Goal: Task Accomplishment & Management: Manage account settings

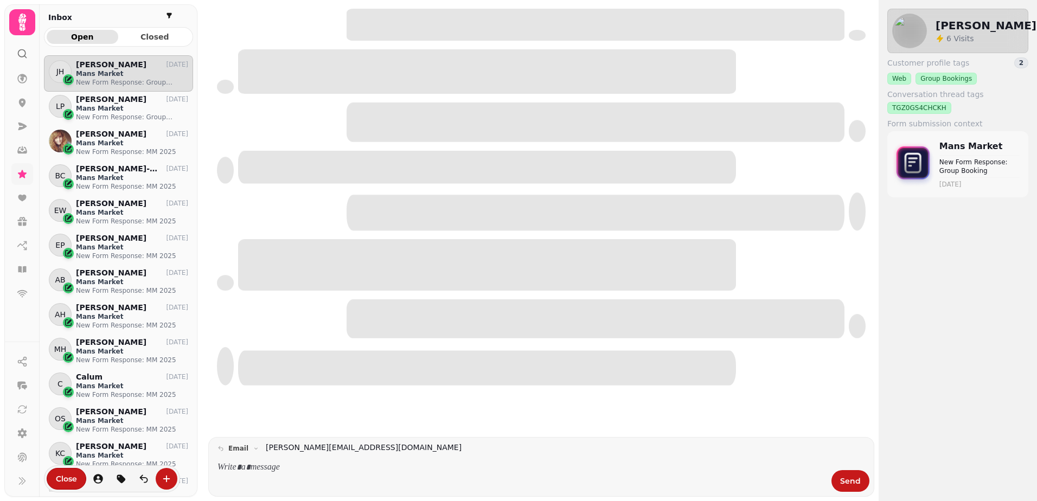
scroll to position [428, 141]
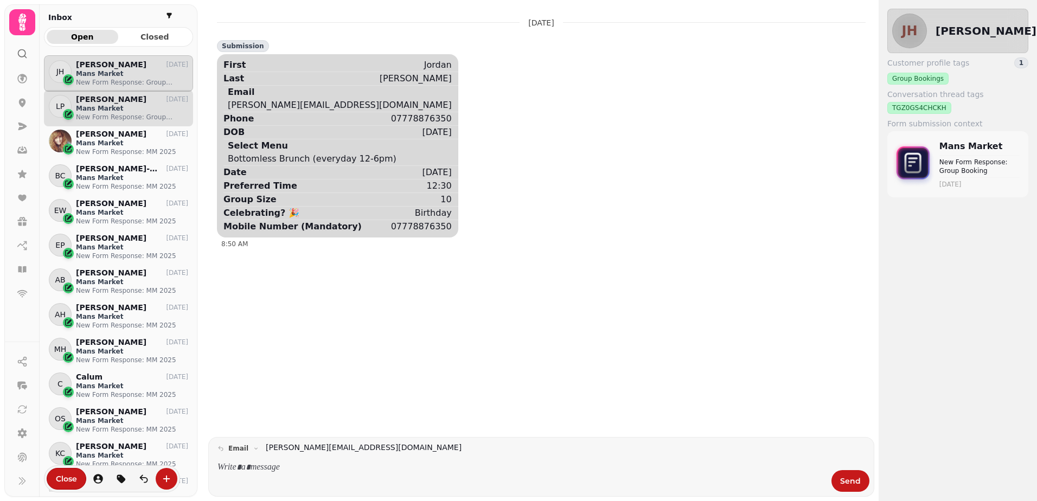
click at [96, 120] on p "New Form Response: Group Booking" at bounding box center [132, 117] width 112 height 9
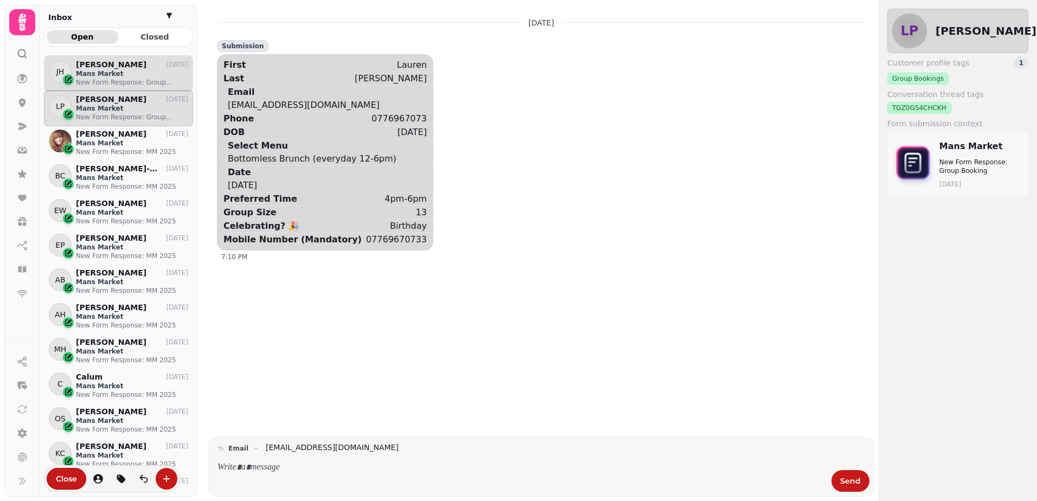
click at [105, 84] on p "New Form Response: Group Booking" at bounding box center [132, 82] width 112 height 9
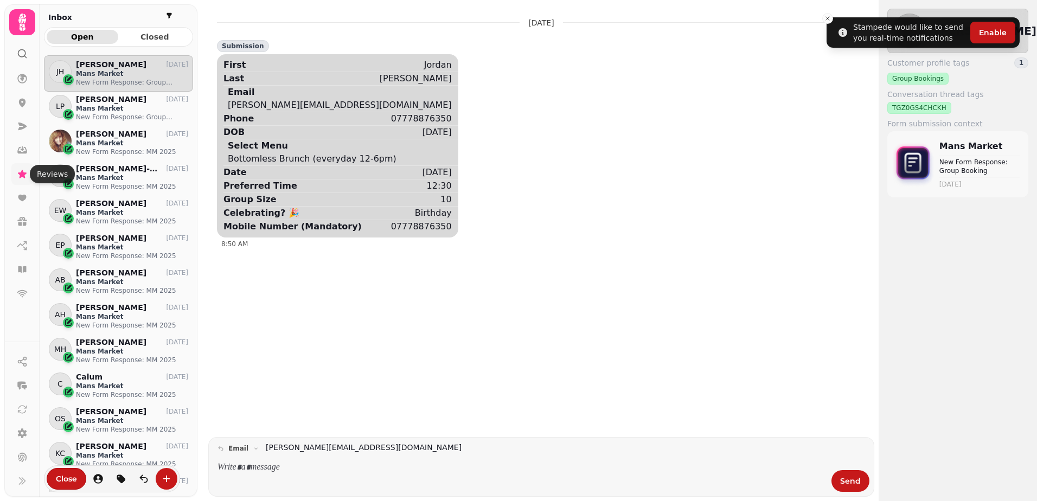
click at [23, 171] on icon at bounding box center [22, 174] width 11 height 11
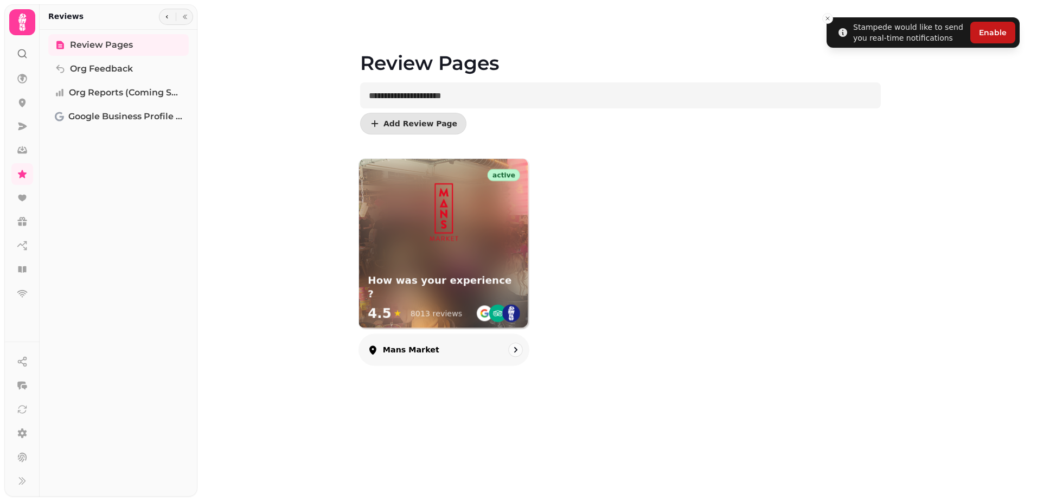
click at [396, 237] on div at bounding box center [444, 203] width 170 height 88
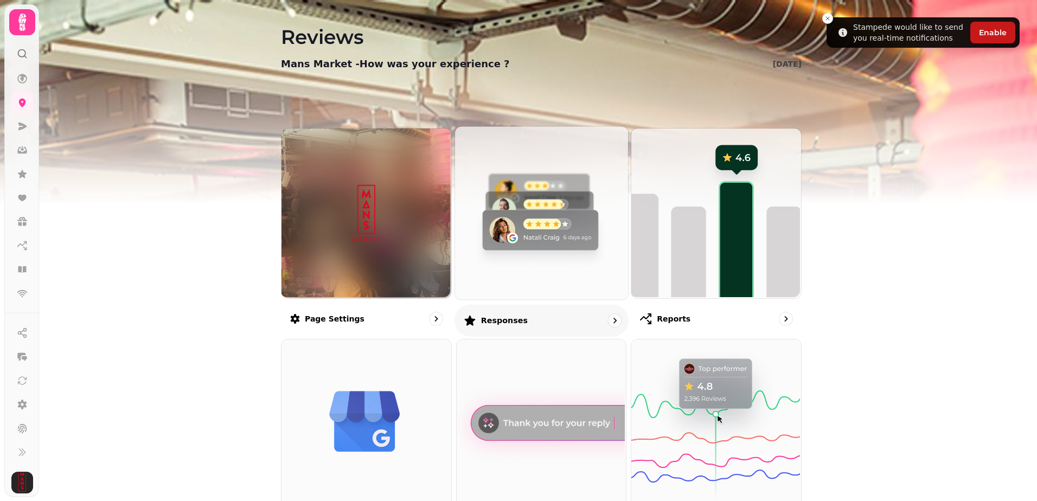
click at [571, 258] on img at bounding box center [539, 211] width 173 height 173
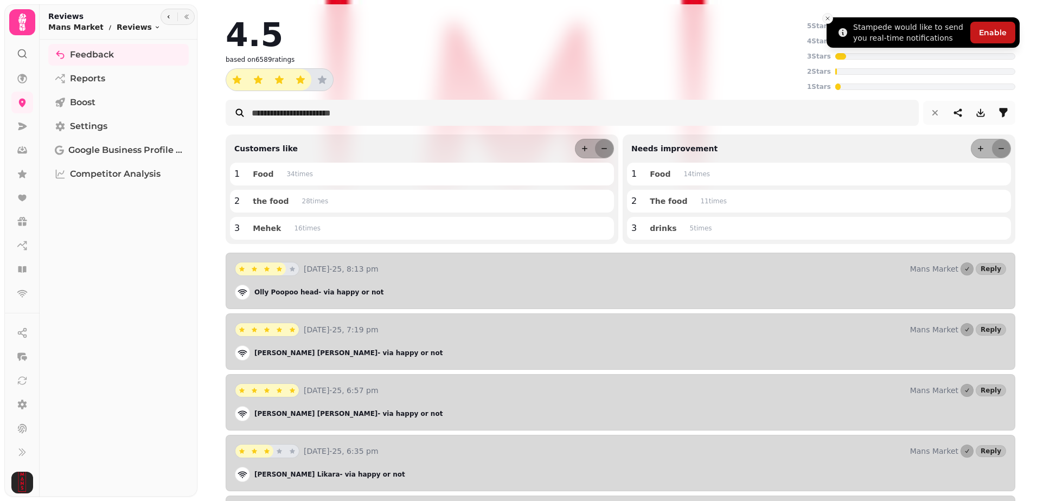
click at [827, 17] on line "Close toast" at bounding box center [827, 18] width 3 height 3
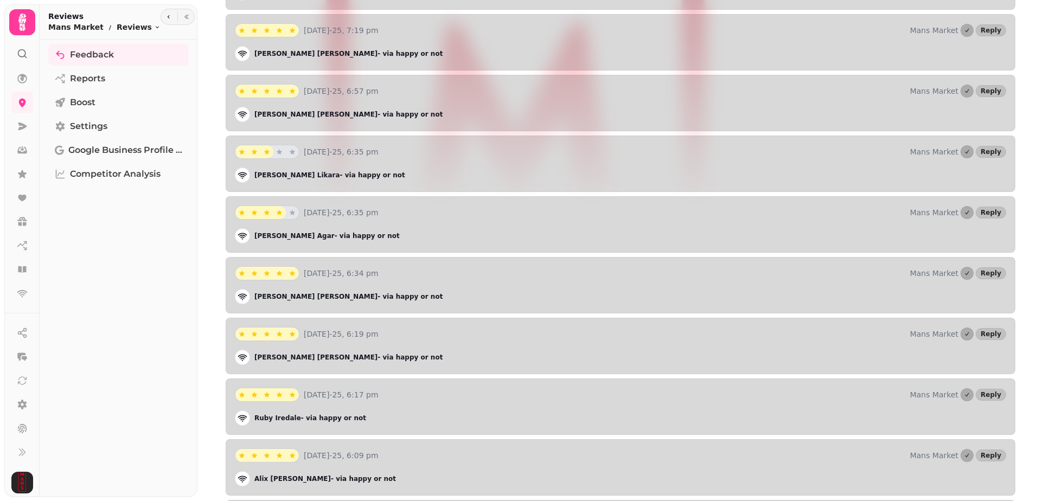
scroll to position [322, 0]
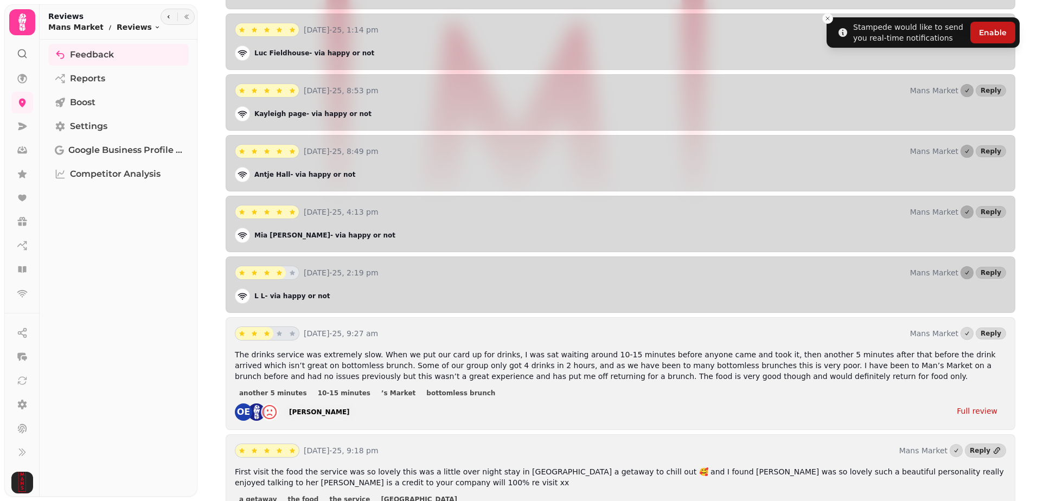
scroll to position [7769, 0]
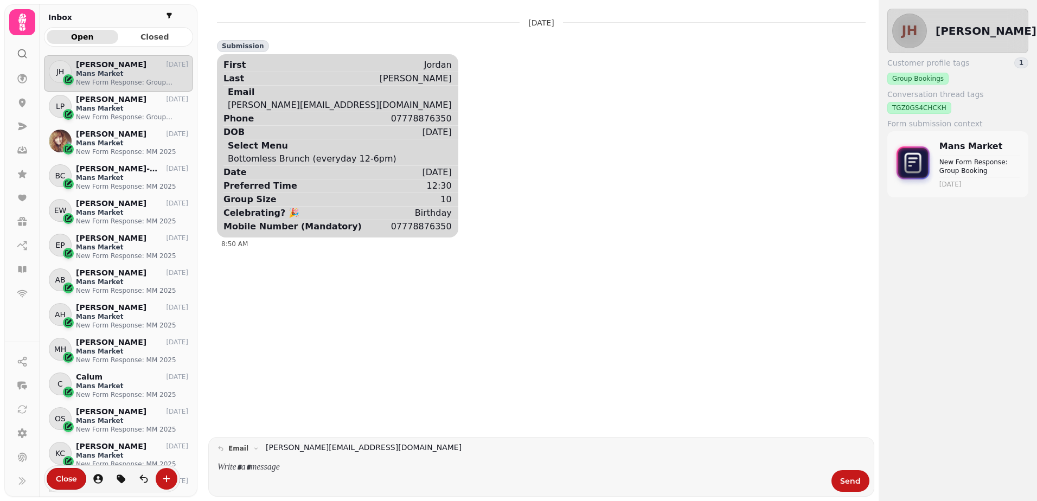
click at [89, 67] on p "[PERSON_NAME]" at bounding box center [111, 64] width 71 height 9
click at [78, 473] on button "Close" at bounding box center [67, 479] width 40 height 22
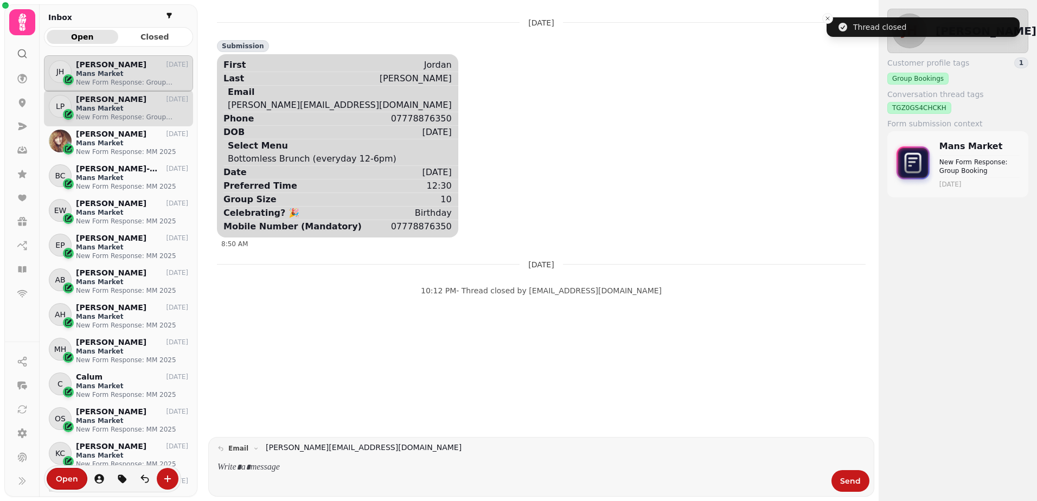
click at [100, 107] on p "Mans Market" at bounding box center [132, 108] width 112 height 9
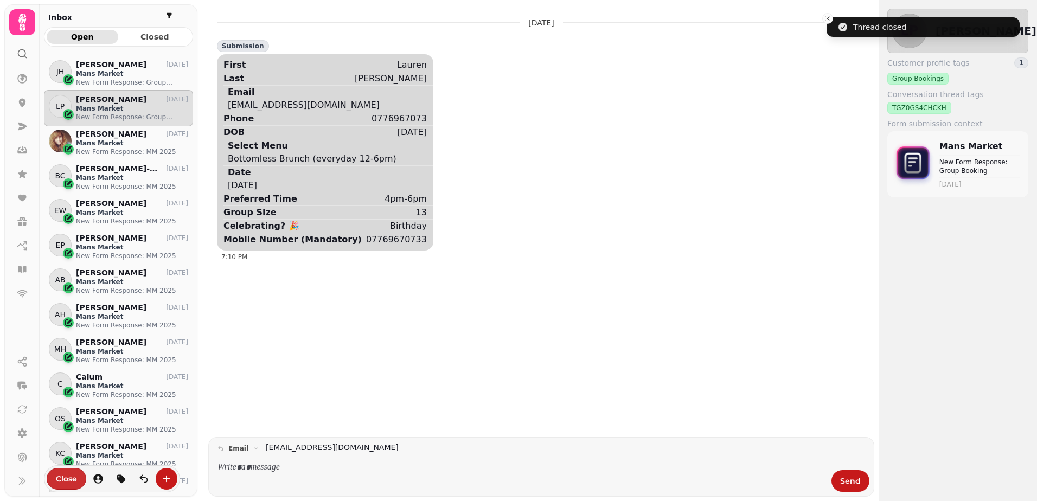
click at [72, 482] on span "Close" at bounding box center [66, 479] width 21 height 8
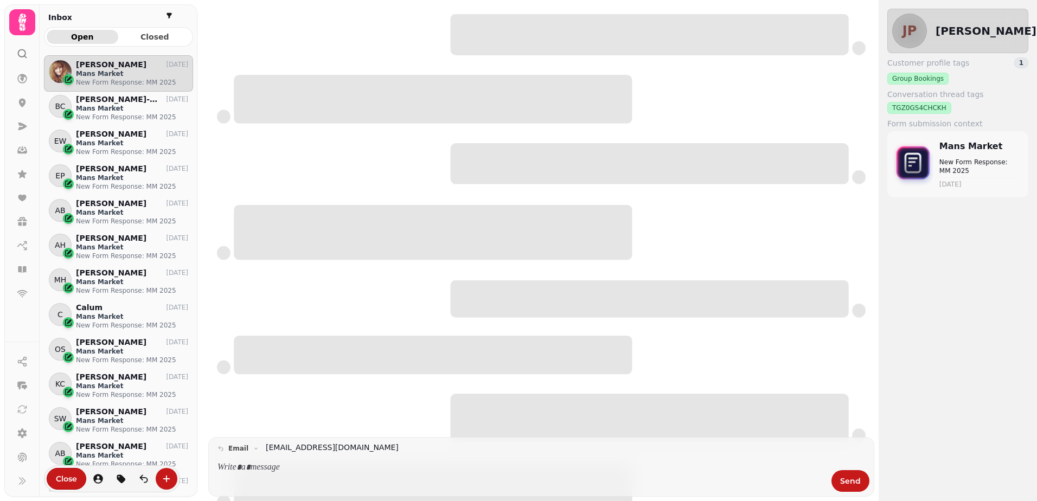
scroll to position [428, 141]
